Goal: Navigation & Orientation: Find specific page/section

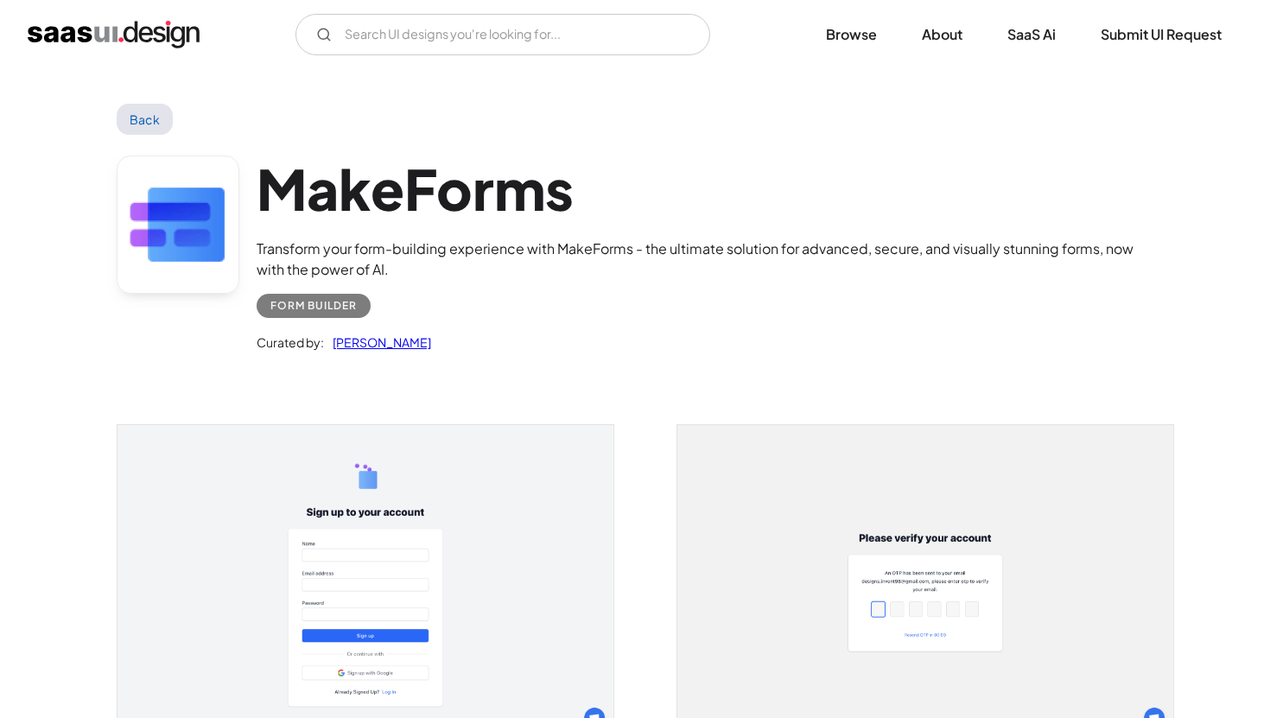
click at [156, 123] on link "Back" at bounding box center [145, 119] width 56 height 31
click at [115, 35] on img "home" at bounding box center [114, 35] width 172 height 28
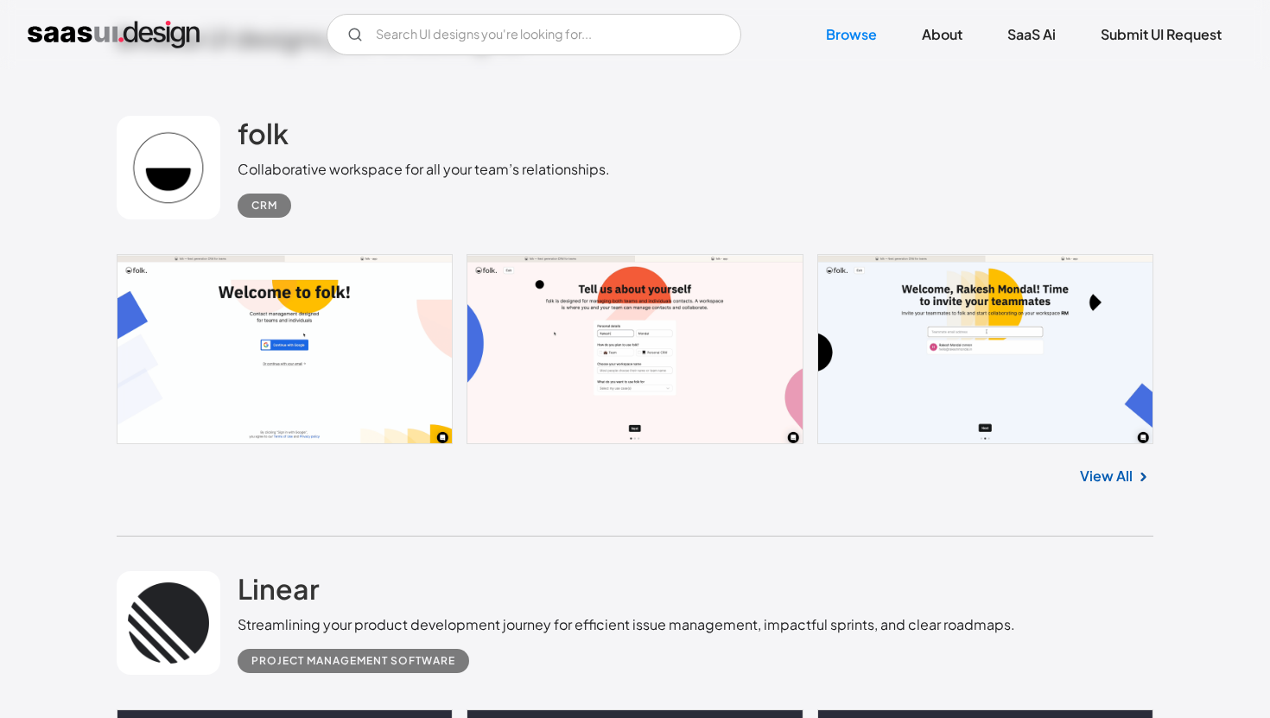
scroll to position [481, 0]
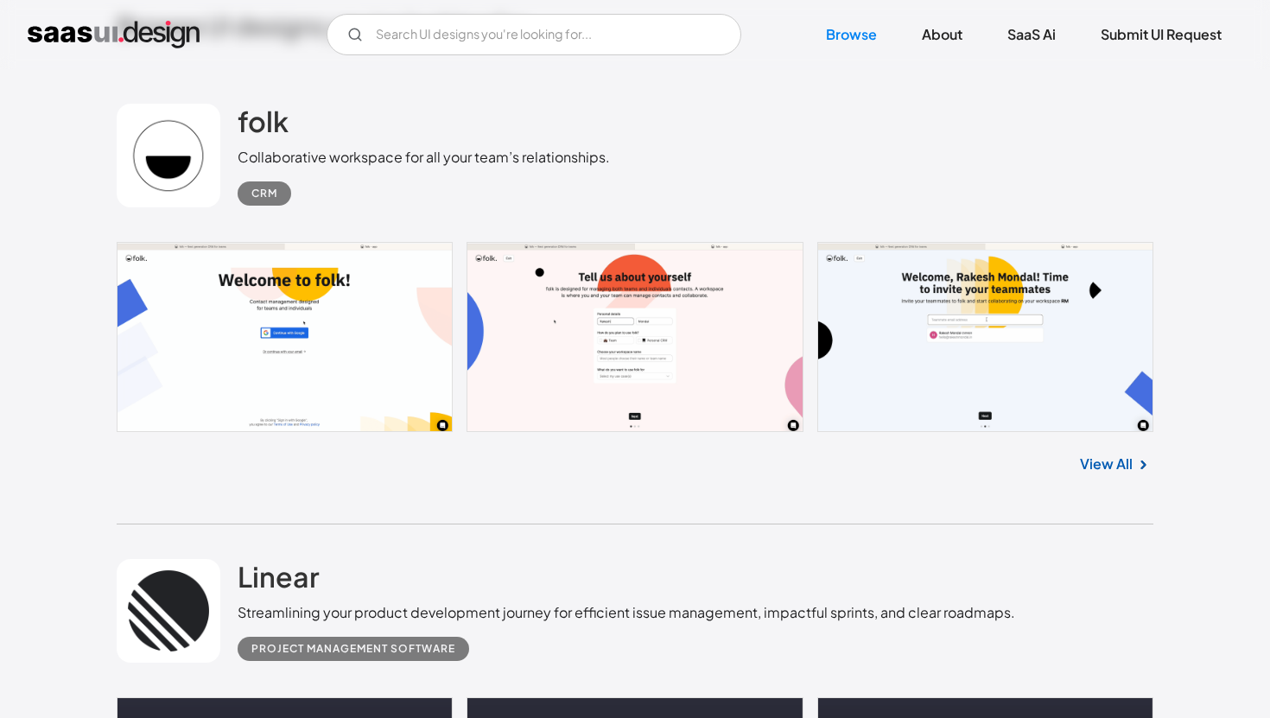
click at [1116, 471] on link "View All" at bounding box center [1106, 464] width 53 height 21
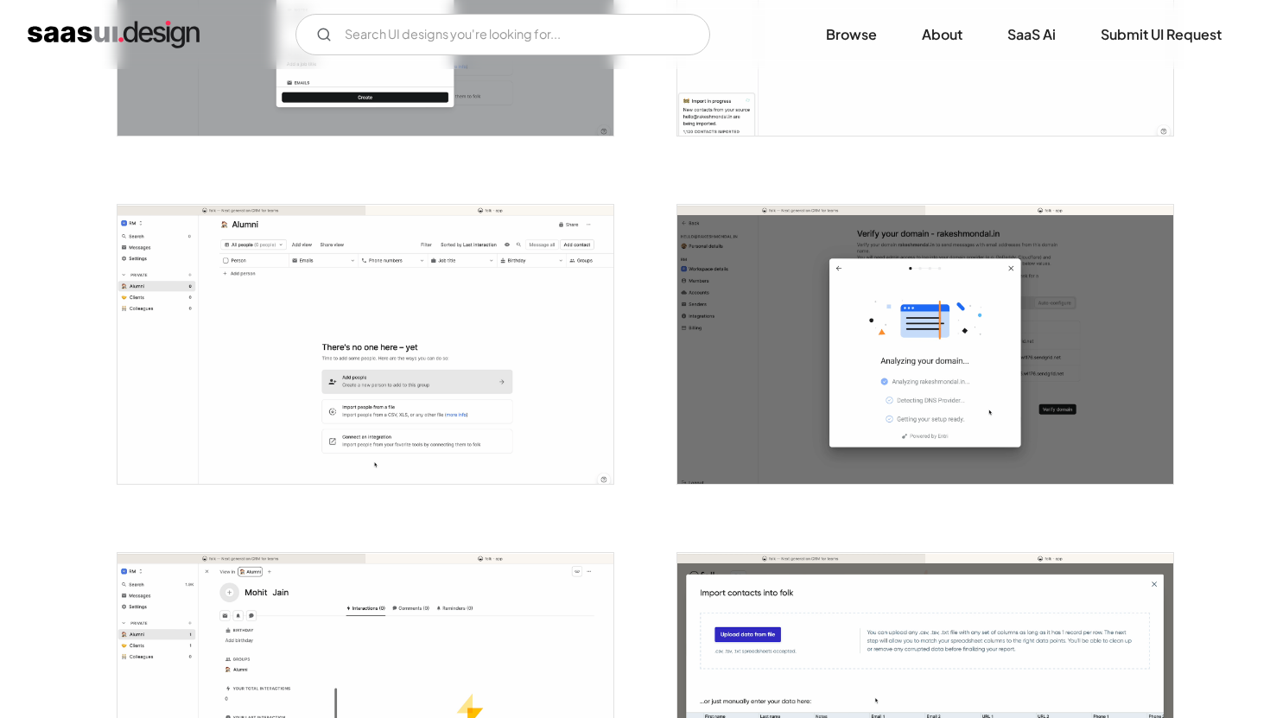
scroll to position [1598, 0]
